Goal: Communication & Community: Answer question/provide support

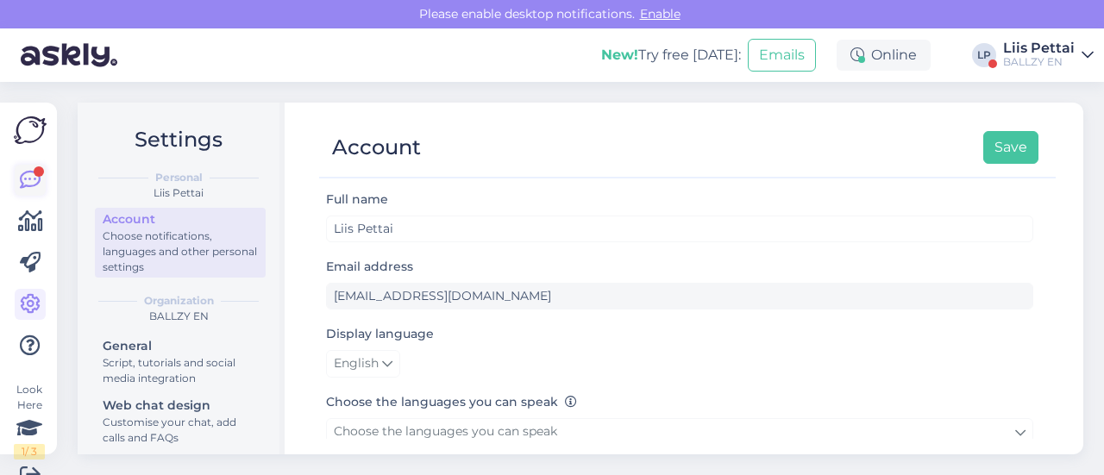
click at [23, 172] on icon at bounding box center [30, 180] width 21 height 21
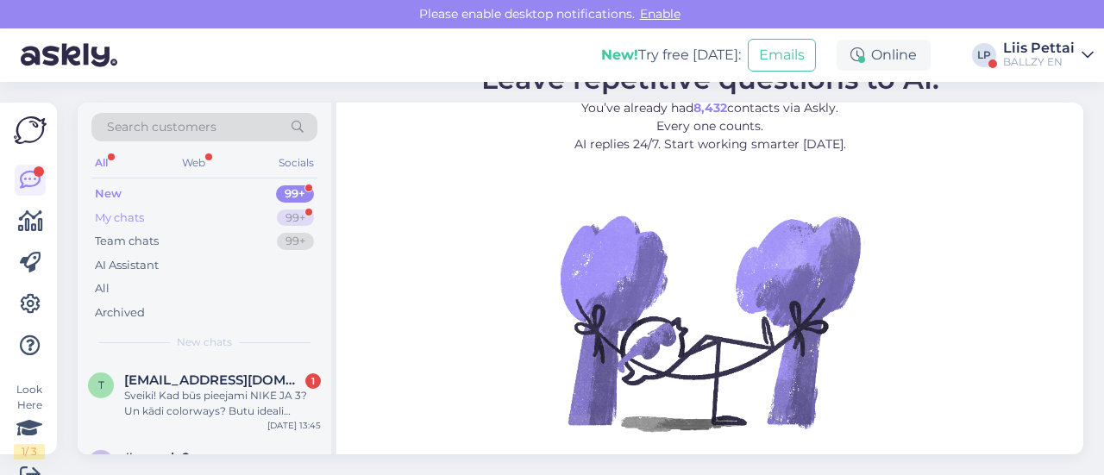
click at [148, 217] on div "My chats 99+" at bounding box center [204, 218] width 226 height 24
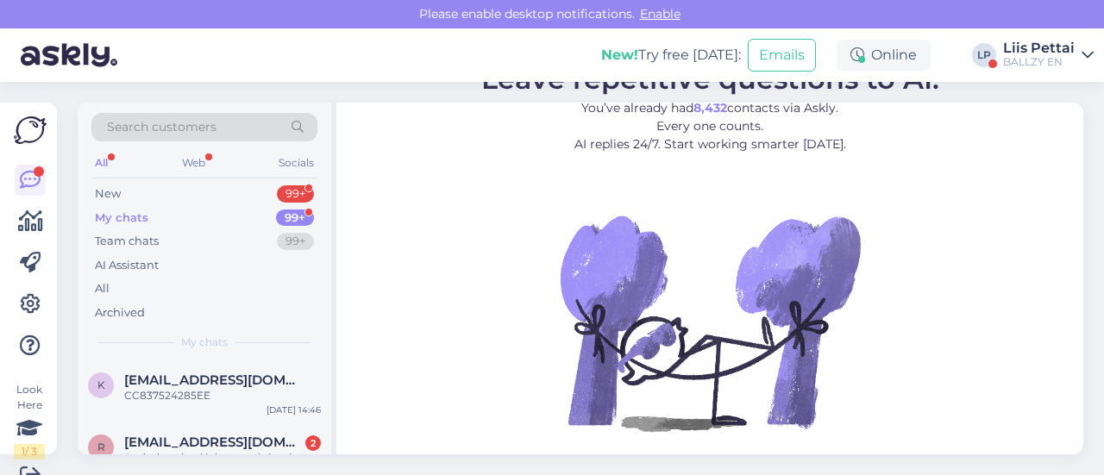
click at [162, 440] on span "[EMAIL_ADDRESS][DOMAIN_NAME]" at bounding box center [213, 443] width 179 height 16
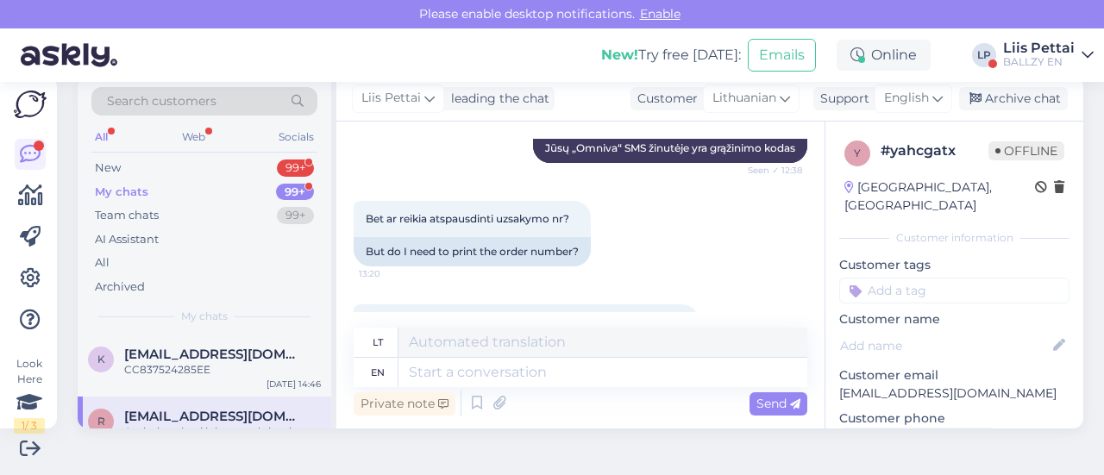
scroll to position [390, 0]
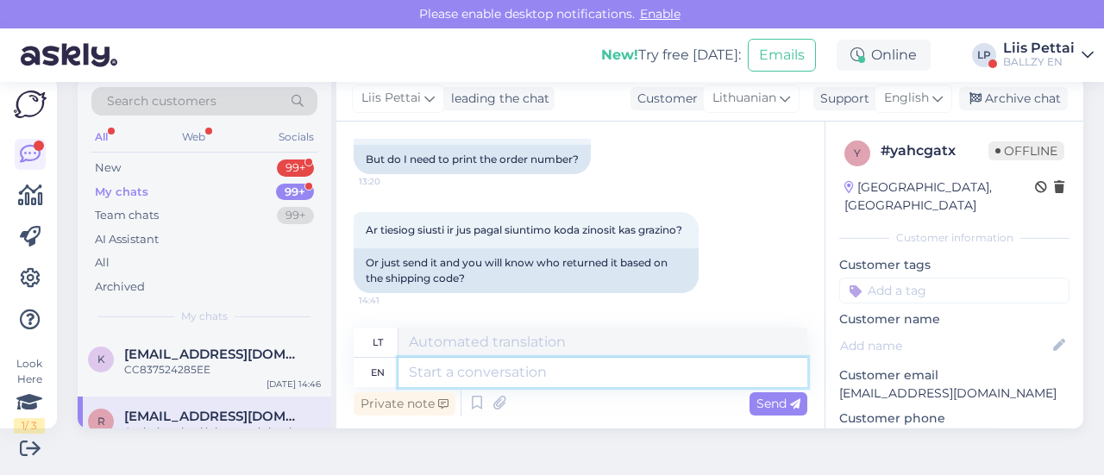
click at [618, 374] on textarea at bounding box center [603, 372] width 409 height 29
type textarea "we k"
type textarea "mes"
type textarea "we know"
type textarea "mes žinome"
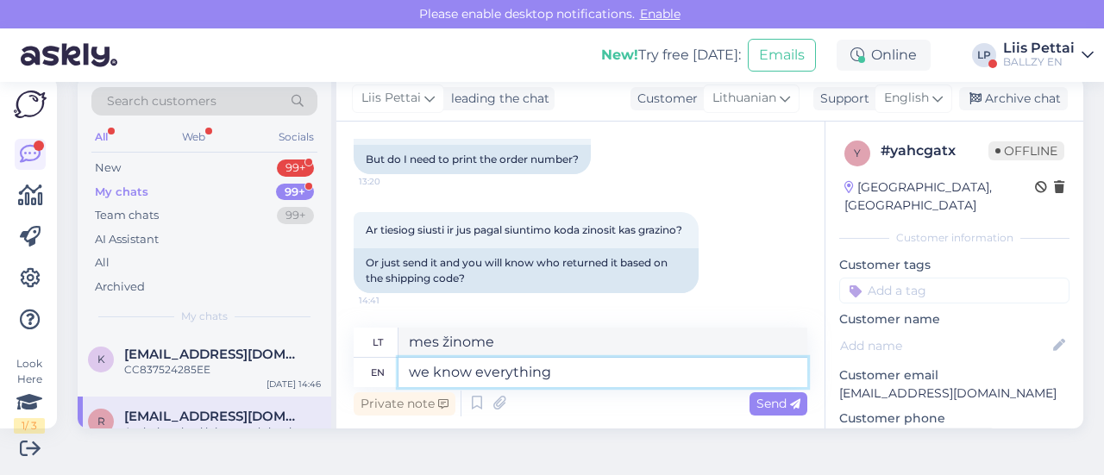
type textarea "we know everything"
type textarea "mes viską žinome"
type textarea "we know everything with th"
type textarea "mes viską žinome su"
type textarea "we know everything with the code"
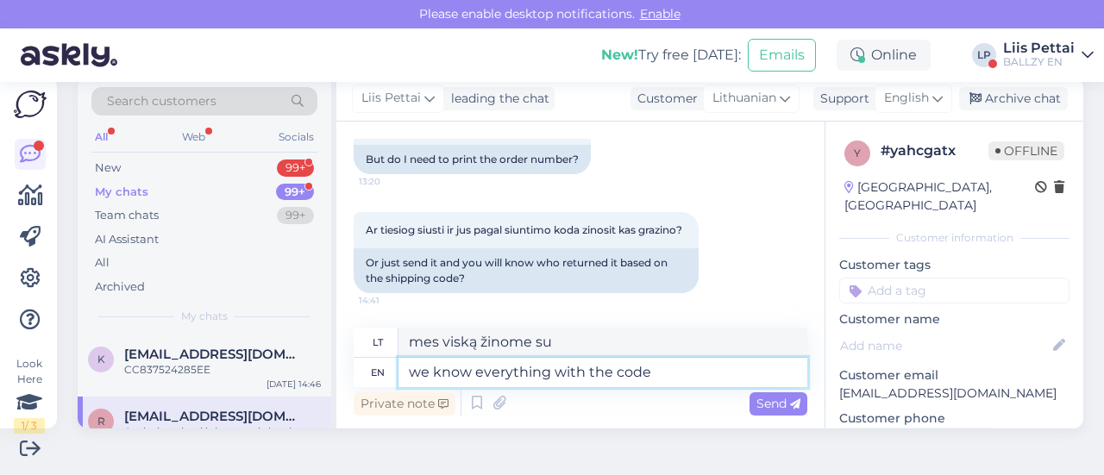
type textarea "Mes viską žinome su kodu"
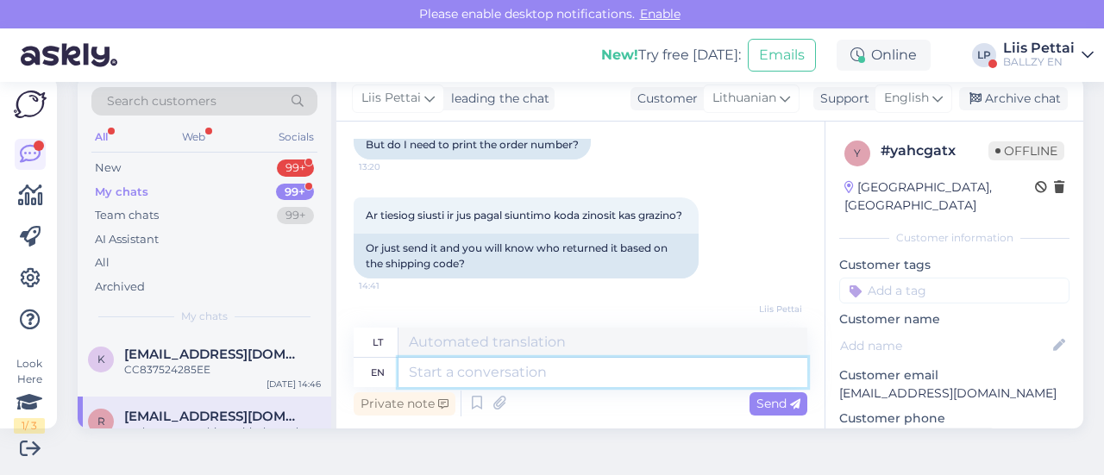
scroll to position [493, 0]
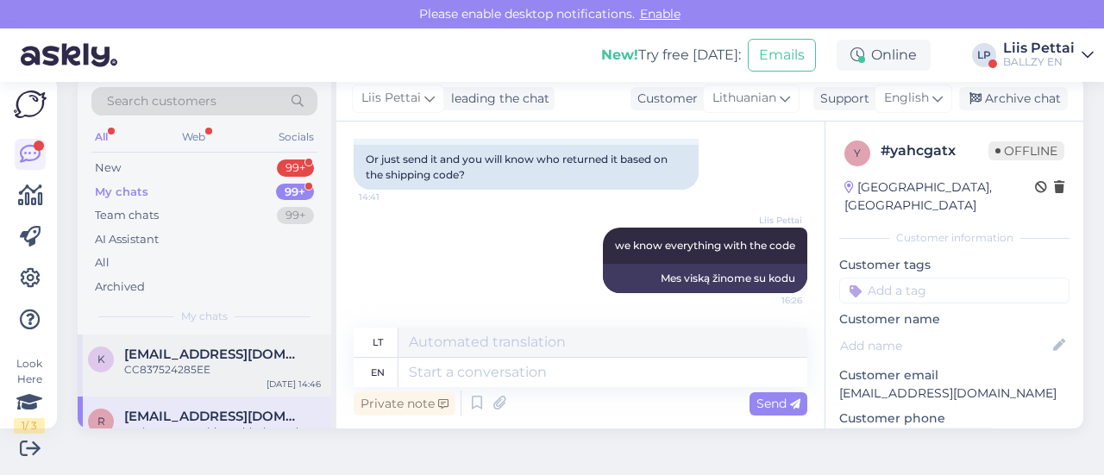
click at [209, 389] on div "k [EMAIL_ADDRESS][DOMAIN_NAME] CC837524285EE [DATE] 14:46" at bounding box center [205, 366] width 254 height 62
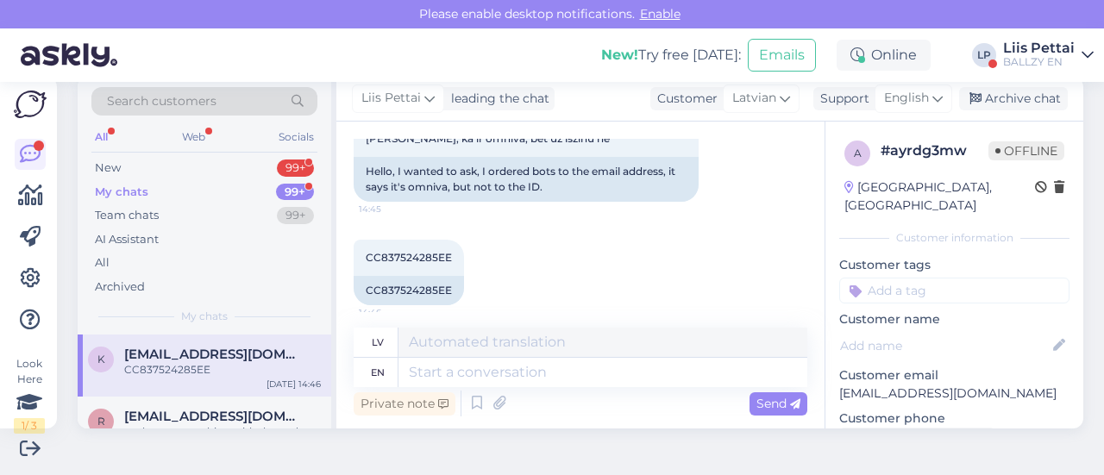
scroll to position [136, 0]
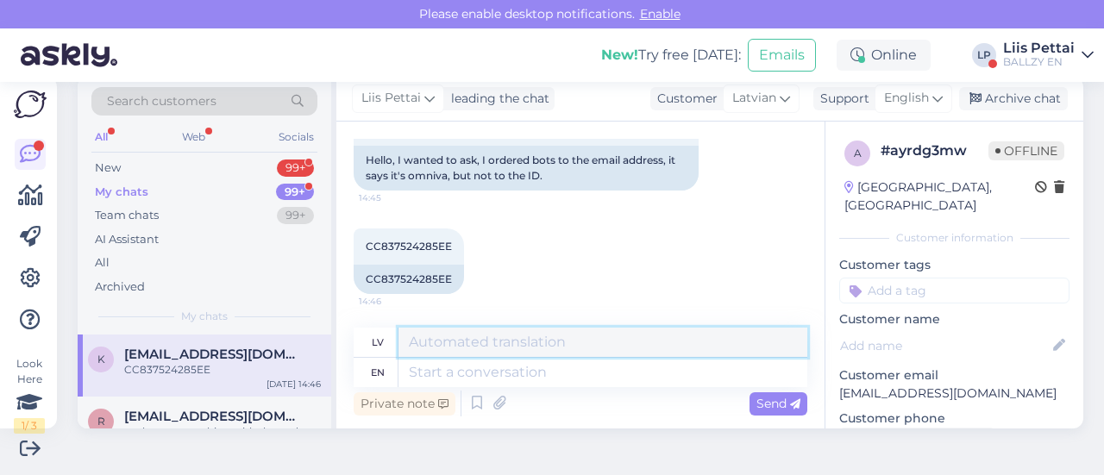
click at [684, 356] on textarea at bounding box center [603, 342] width 409 height 29
click at [684, 372] on textarea at bounding box center [603, 372] width 409 height 29
drag, startPoint x: 361, startPoint y: 284, endPoint x: 457, endPoint y: 284, distance: 95.8
click at [457, 284] on div "CC837524285EE" at bounding box center [409, 279] width 110 height 29
copy div "CC837524285EE"
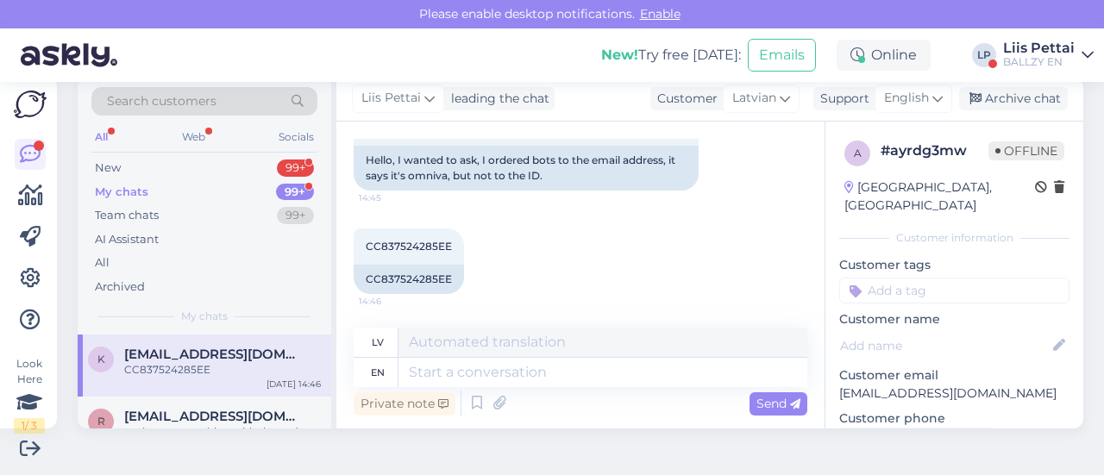
click at [506, 391] on icon at bounding box center [499, 404] width 24 height 26
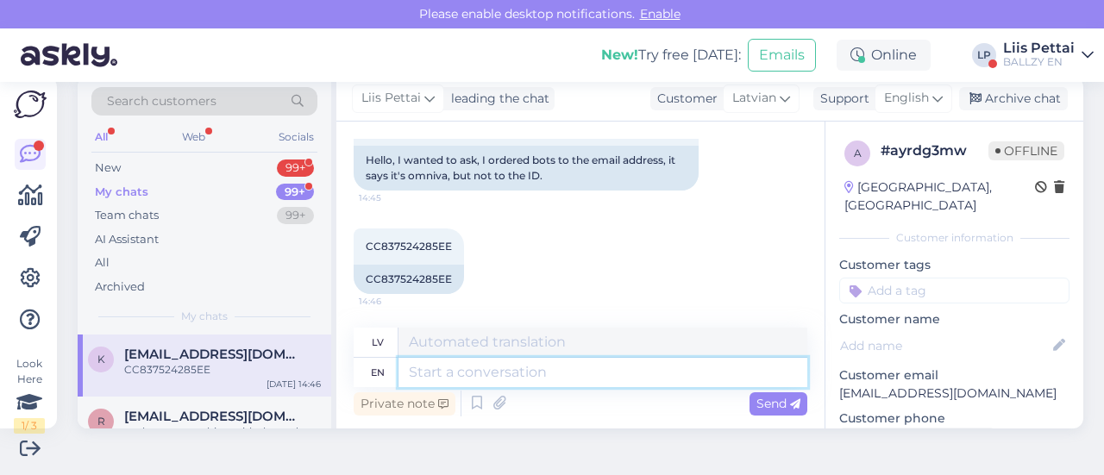
click at [427, 374] on textarea at bounding box center [603, 372] width 409 height 29
type textarea "what"
type textarea "kas"
type textarea "what is"
type textarea "Kas ir"
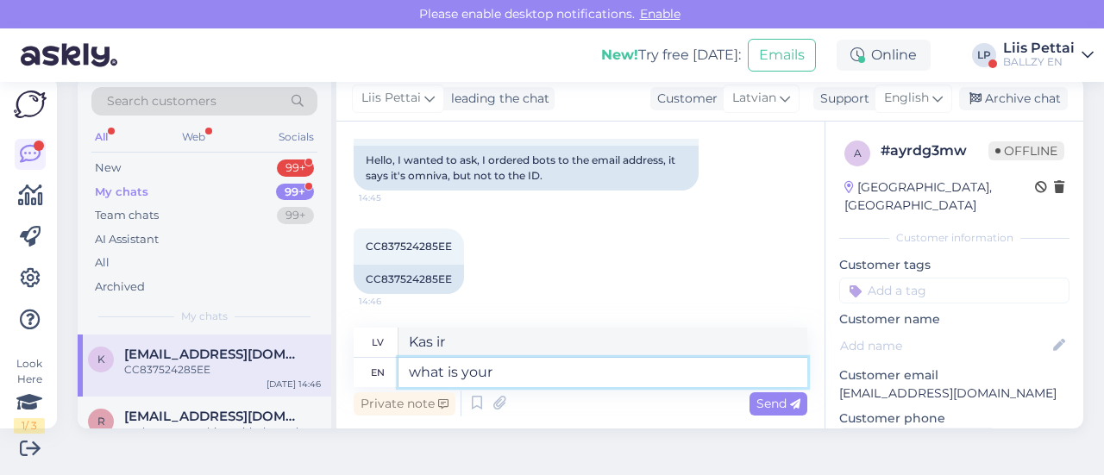
type textarea "what is your"
type textarea "kāds ir tavs"
type textarea "what is your original or"
type textarea "kāds ir [PERSON_NAME]?"
type textarea "what is your original order nr"
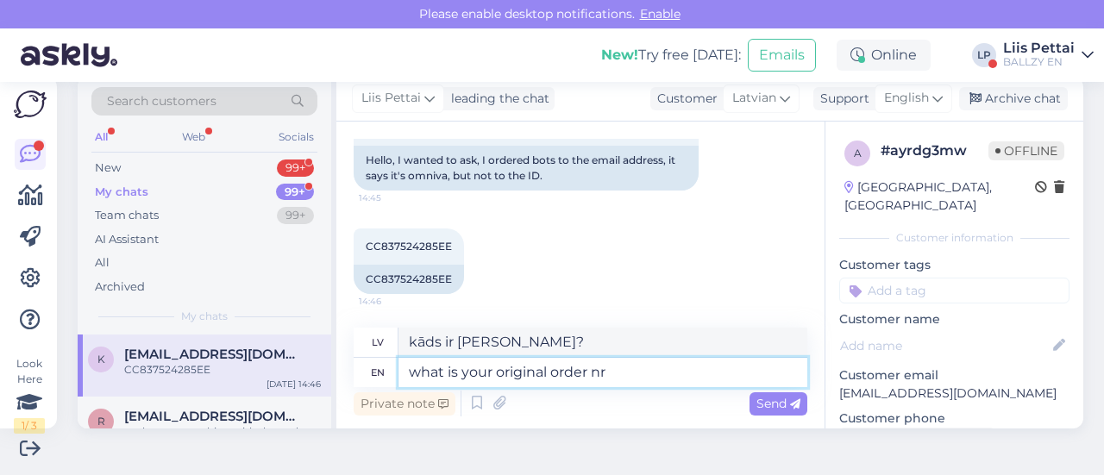
type textarea "kāds ir jūsu sākotnējais pasūtījums?"
type textarea "what is your original order nr in"
type textarea "Kāds ir jūsu sākotnējais pasūtījuma nr."
type textarea "what is your original order nr in ballzy"
type textarea "Kāds ir jūsu sākotnējais pasūtījuma nr. Ballzy veikalā?"
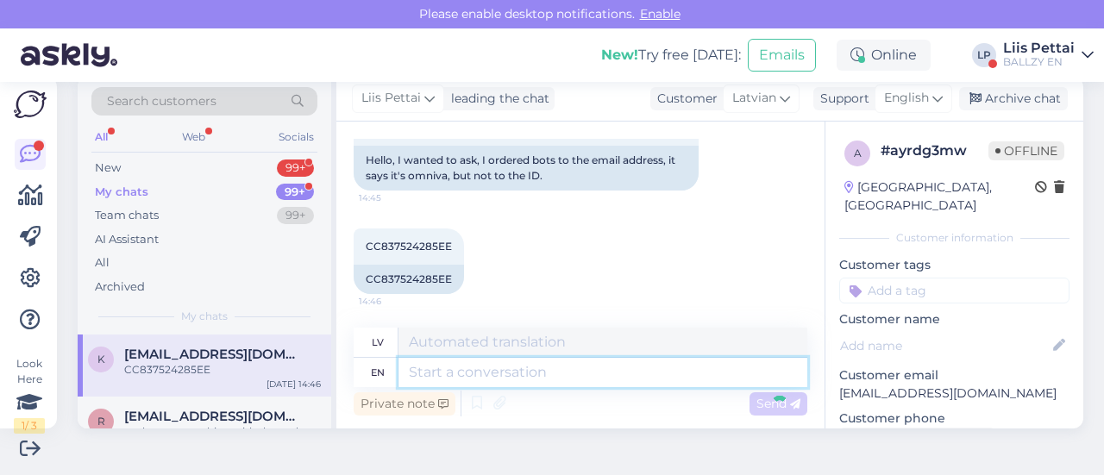
scroll to position [240, 0]
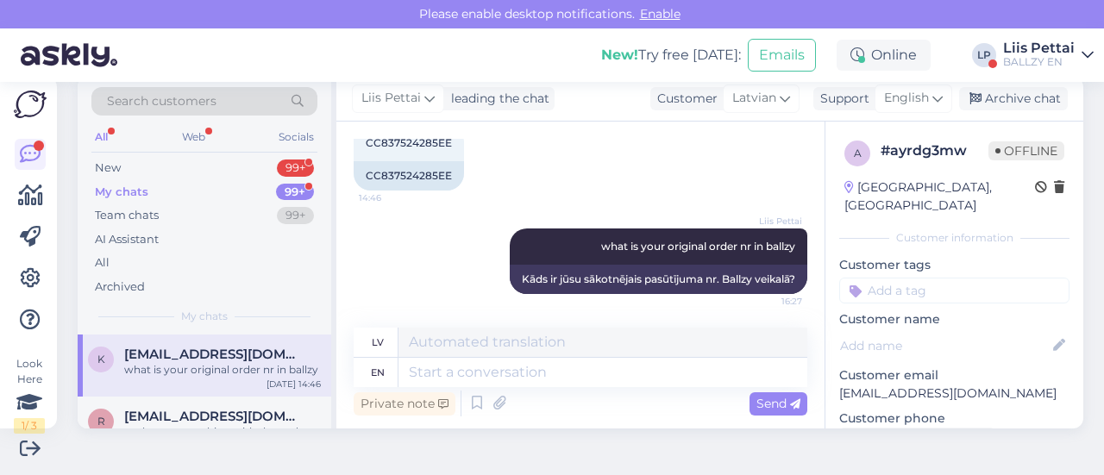
click at [223, 362] on div "what is your original order nr in ballzy" at bounding box center [222, 370] width 197 height 16
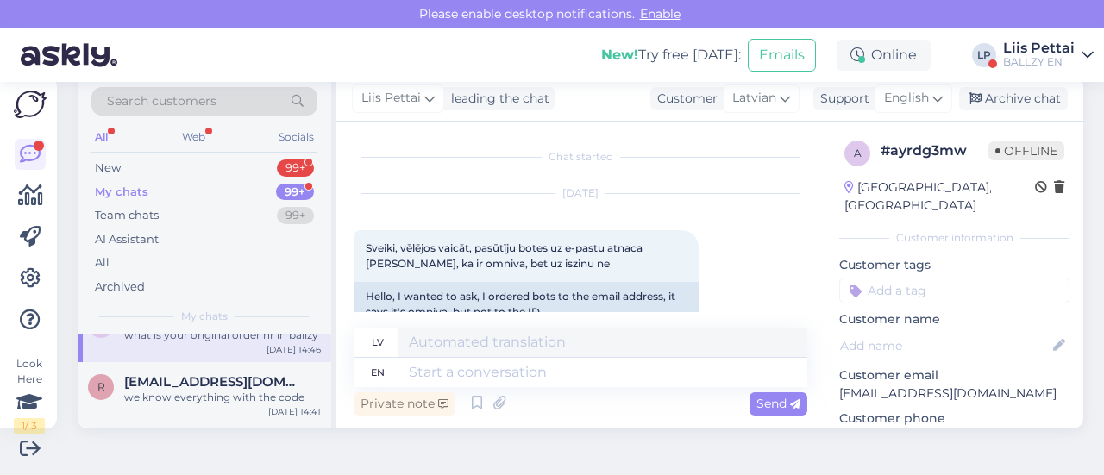
scroll to position [138, 0]
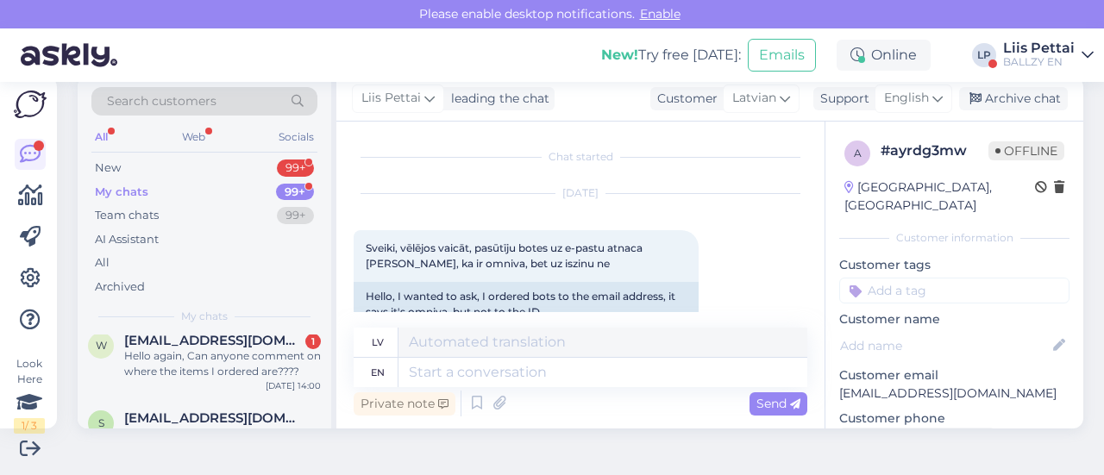
click at [223, 361] on div "Hello again, Can anyone comment on where the items I ordered are????" at bounding box center [222, 364] width 197 height 31
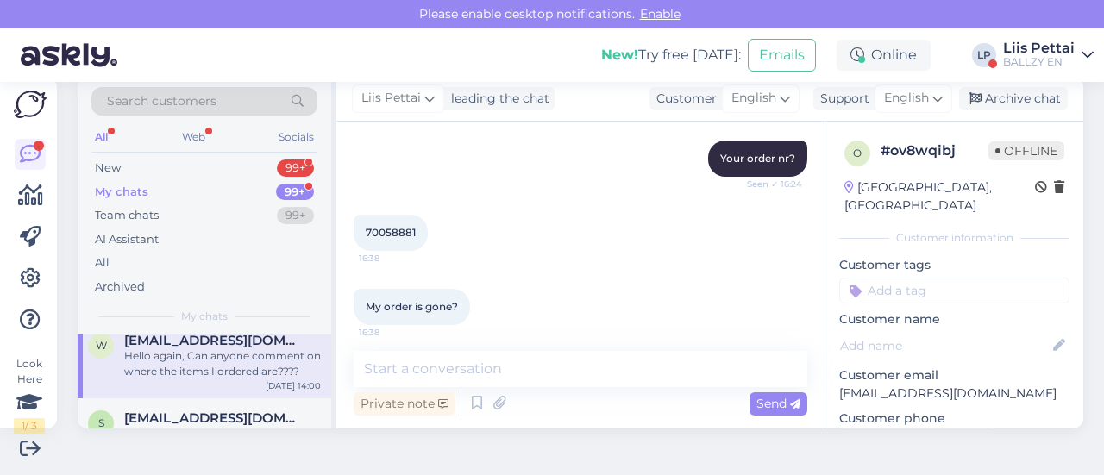
scroll to position [232, 0]
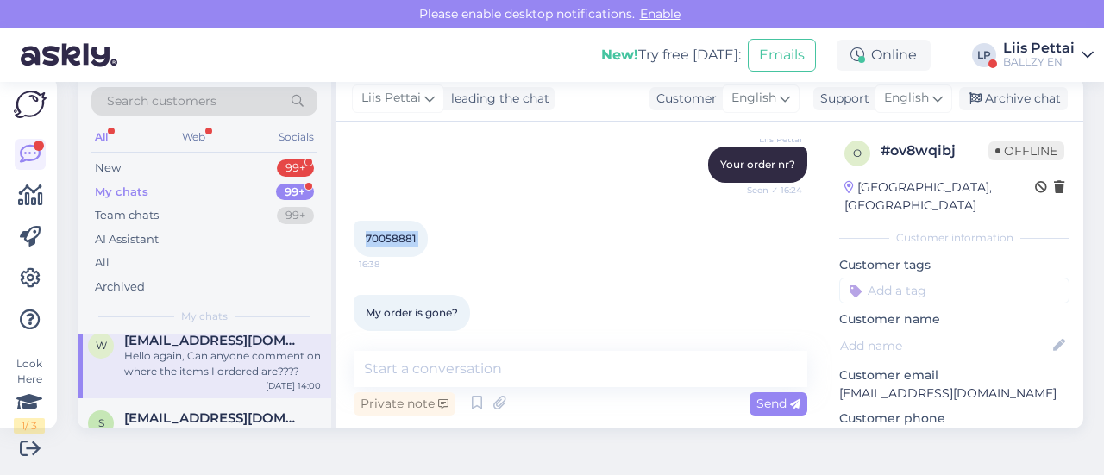
drag, startPoint x: 364, startPoint y: 232, endPoint x: 431, endPoint y: 242, distance: 68.1
click at [428, 242] on div "70058881 16:38" at bounding box center [391, 239] width 74 height 36
copy div "70058881 16:38"
click at [623, 372] on textarea at bounding box center [581, 369] width 454 height 36
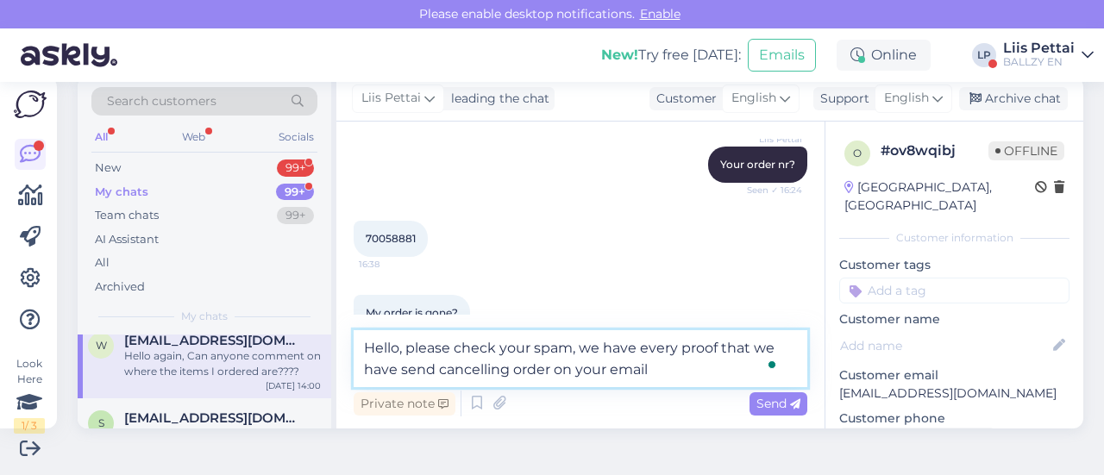
drag, startPoint x: 550, startPoint y: 372, endPoint x: 516, endPoint y: 372, distance: 34.5
click at [516, 372] on textarea "Hello, please check your spam, we have every proof that we have send cancelling…" at bounding box center [581, 358] width 454 height 57
type textarea "Hello, please check your spam, we have every proof that we have send cancelling…"
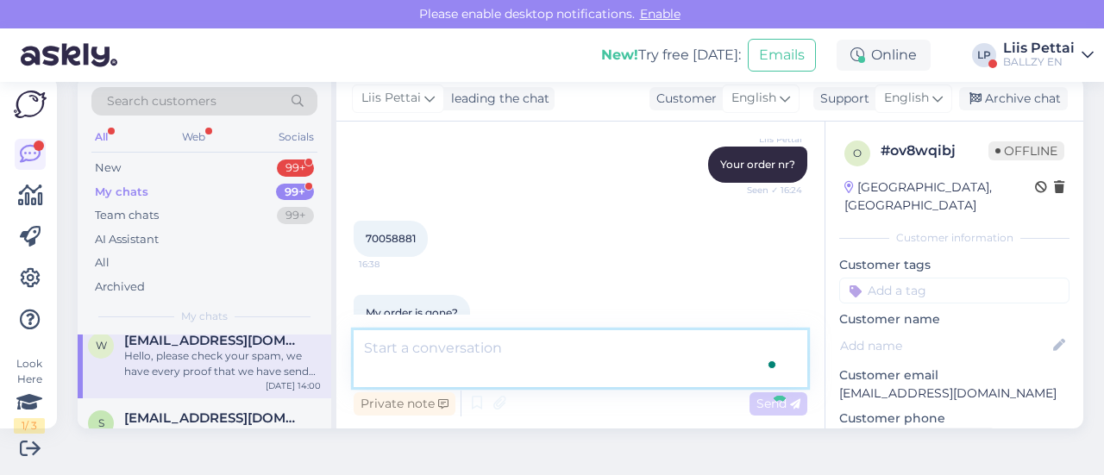
scroll to position [1729, 0]
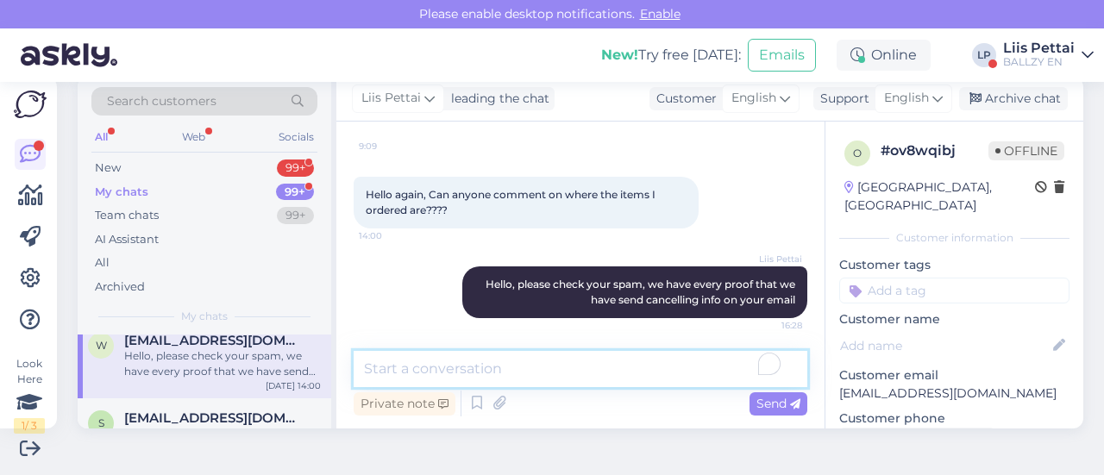
click at [388, 367] on textarea "To enrich screen reader interactions, please activate Accessibility in Grammarl…" at bounding box center [581, 369] width 454 height 36
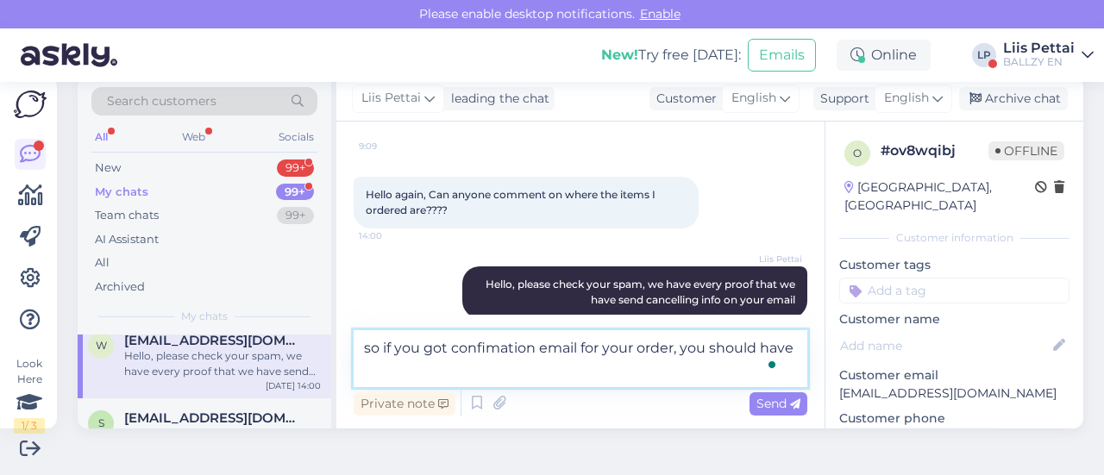
scroll to position [1749, 0]
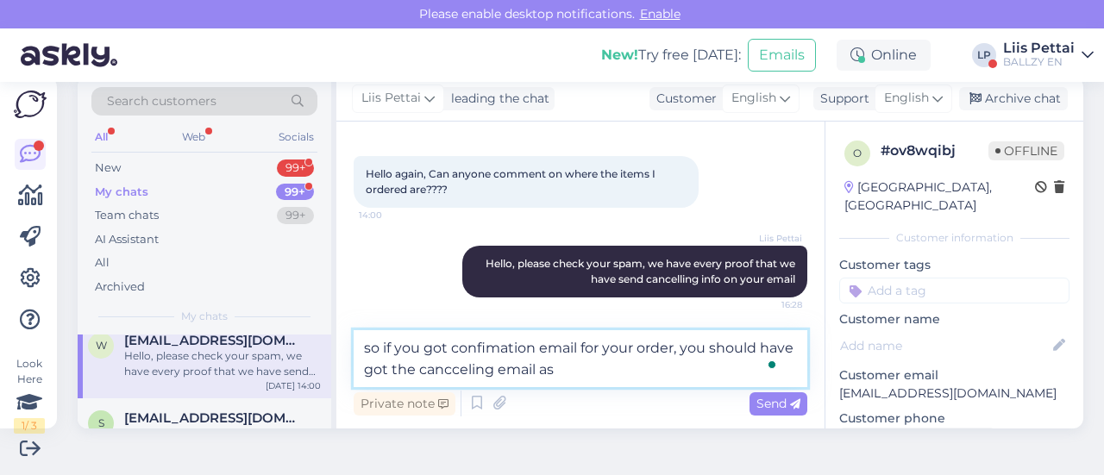
type textarea "so if you got confimation email for your order, you should have got the canccel…"
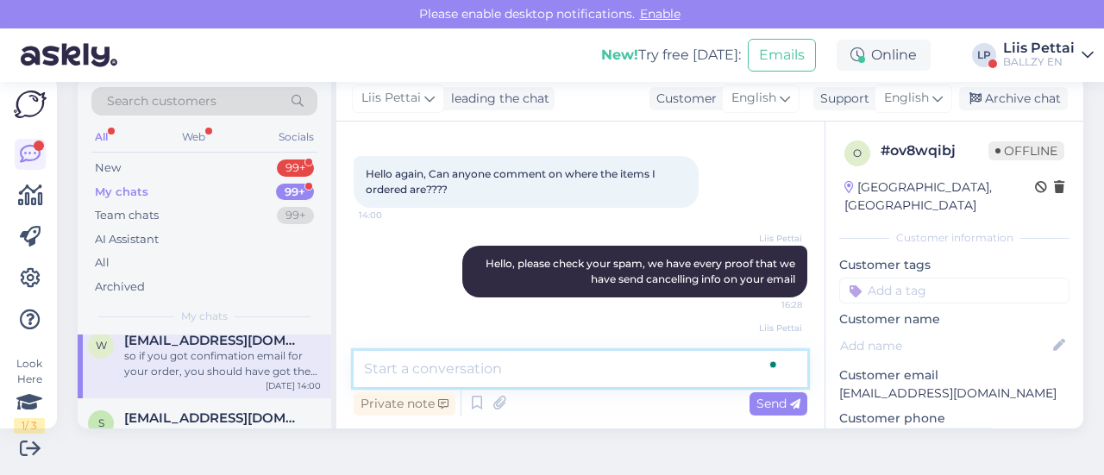
scroll to position [1818, 0]
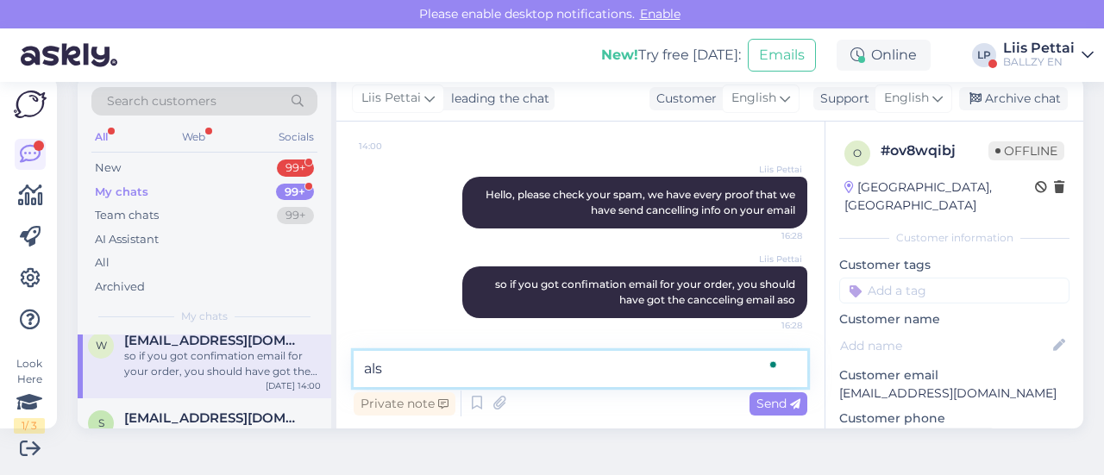
type textarea "also"
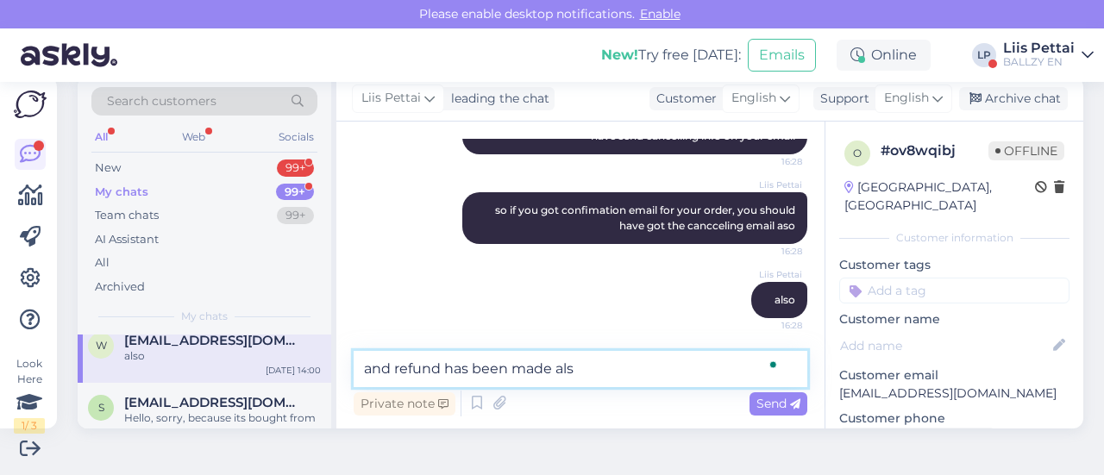
type textarea "and refund has been made also"
